Goal: Information Seeking & Learning: Learn about a topic

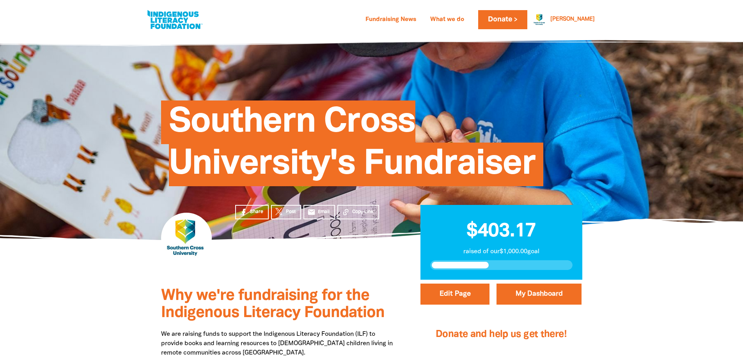
click at [635, 246] on section "Share Post email Email Copy Link $403.17 raised of our $1,000.00 goal" at bounding box center [371, 260] width 743 height 40
click at [421, 19] on link "Fundraising News" at bounding box center [391, 20] width 60 height 12
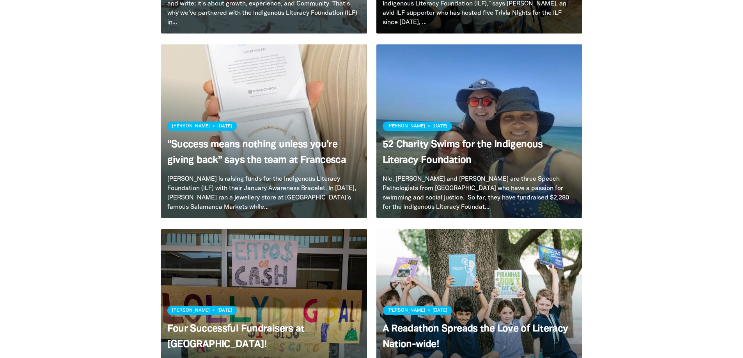
scroll to position [507, 0]
